Goal: Find specific page/section

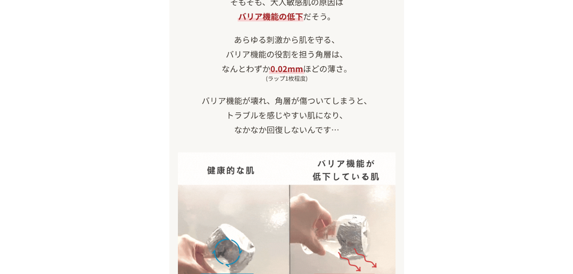
scroll to position [939, 0]
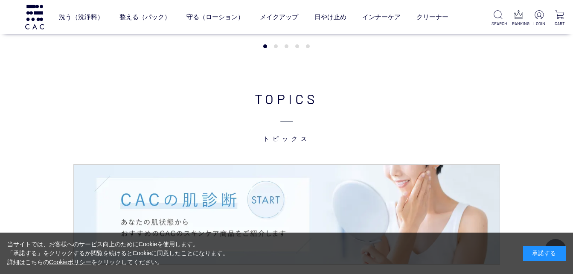
scroll to position [1110, 0]
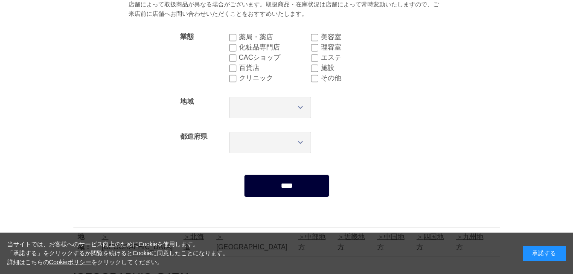
scroll to position [128, 0]
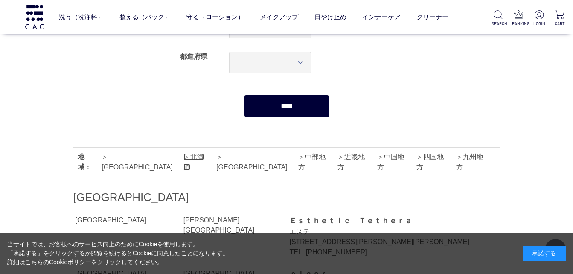
click at [184, 156] on link "北海道" at bounding box center [194, 162] width 20 height 18
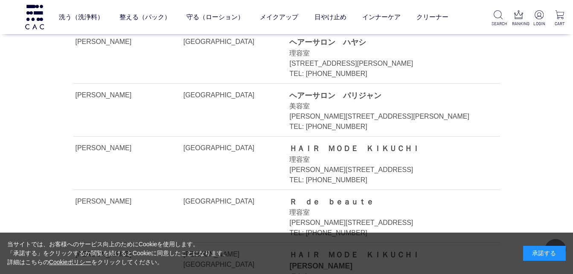
scroll to position [3980, 0]
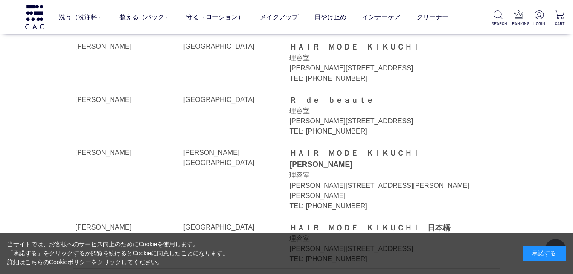
scroll to position [128, 0]
